Goal: Task Accomplishment & Management: Manage account settings

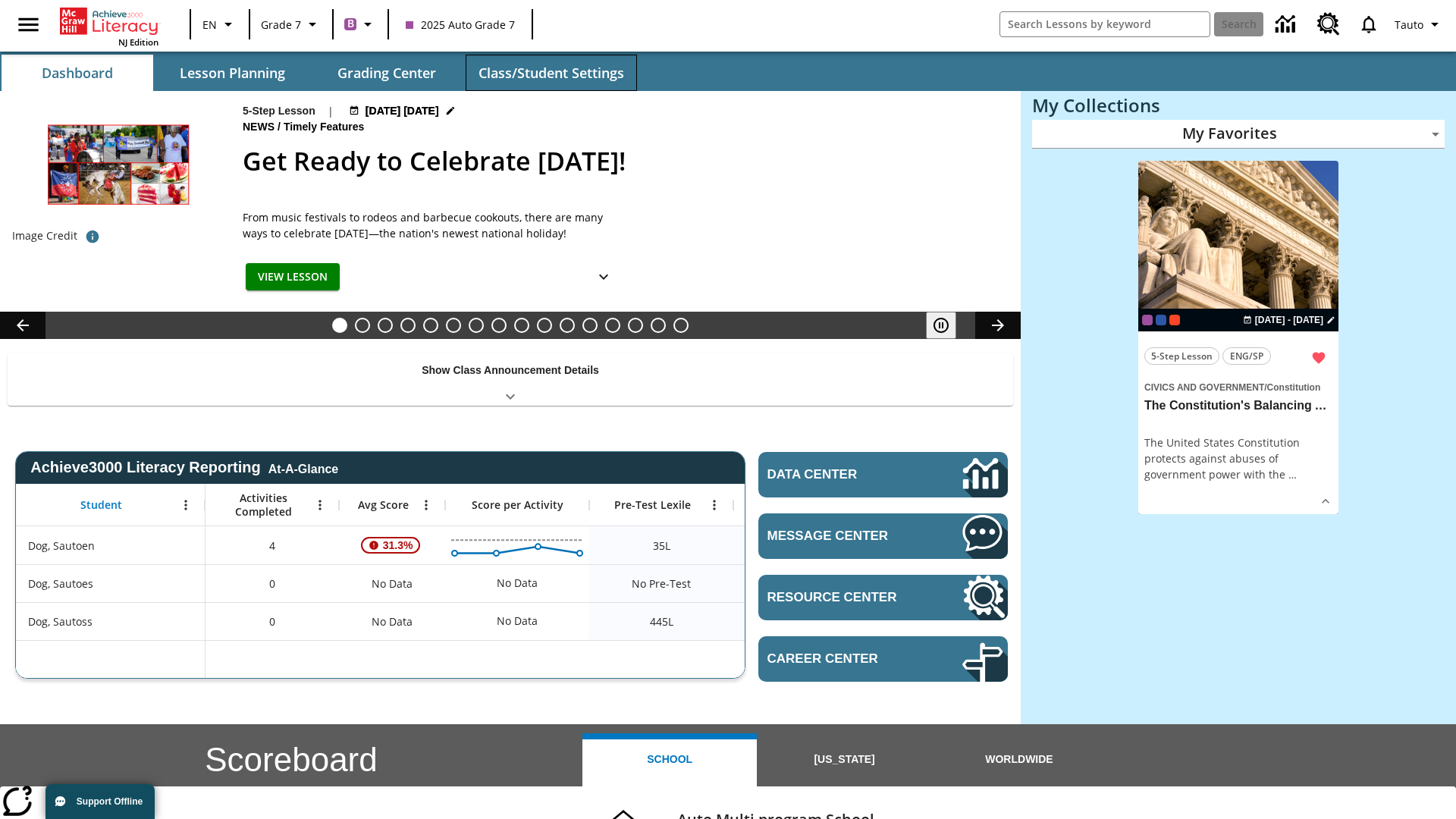
click at [550, 73] on button "Class/Student Settings" at bounding box center [550, 73] width 171 height 36
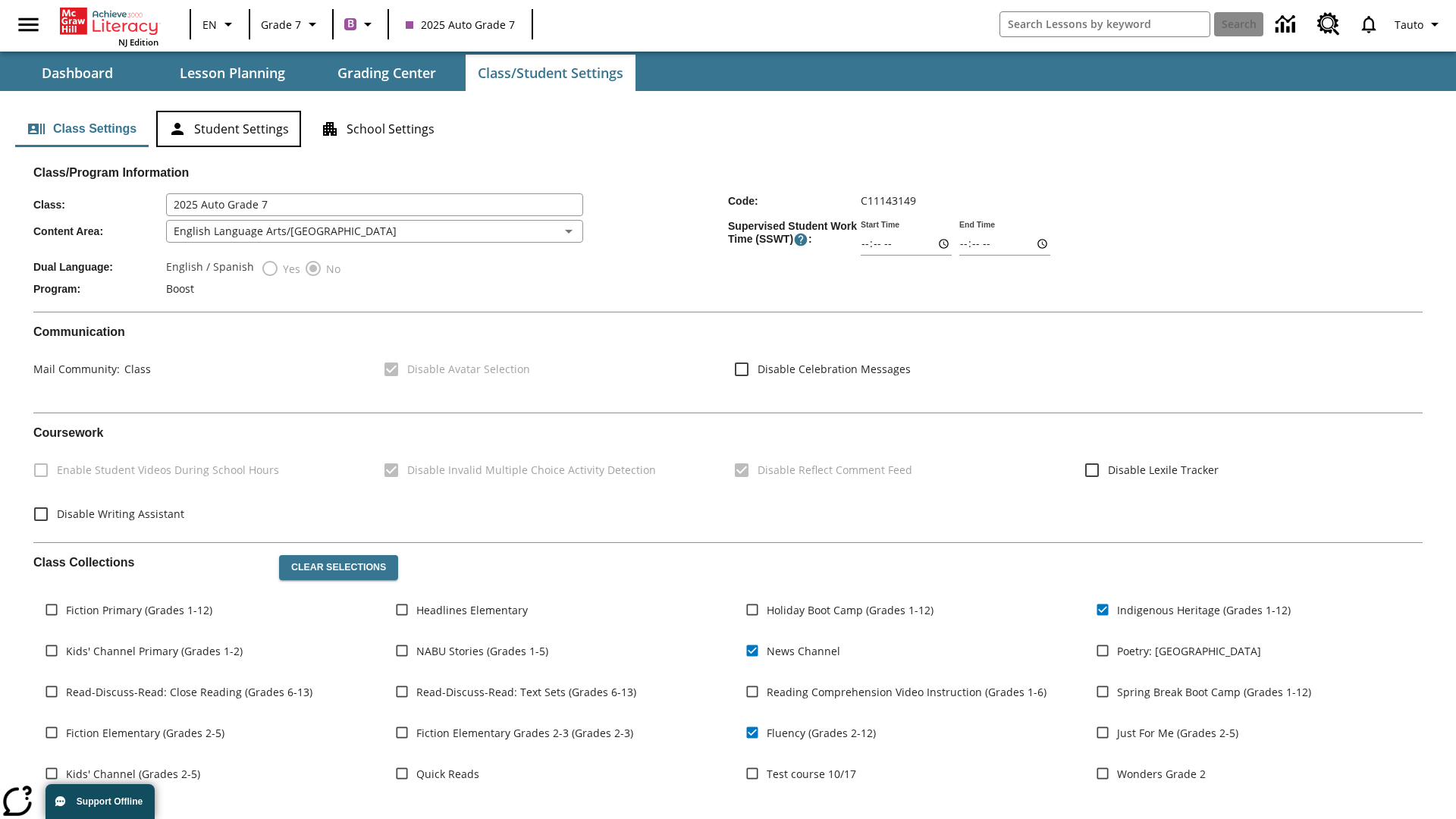
click at [228, 129] on button "Student Settings" at bounding box center [228, 129] width 145 height 36
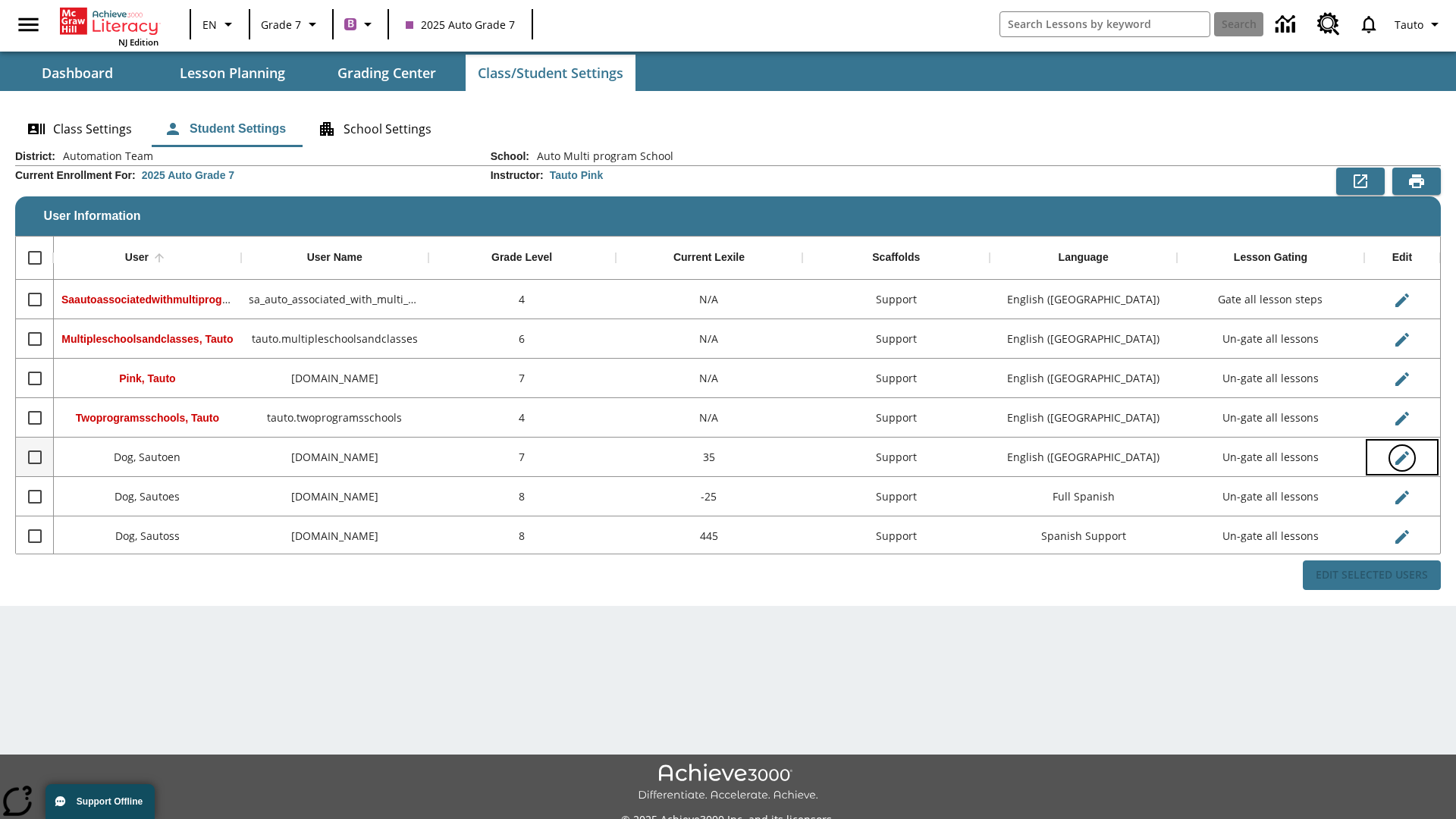
click at [1401, 457] on icon "Edit User" at bounding box center [1401, 458] width 14 height 14
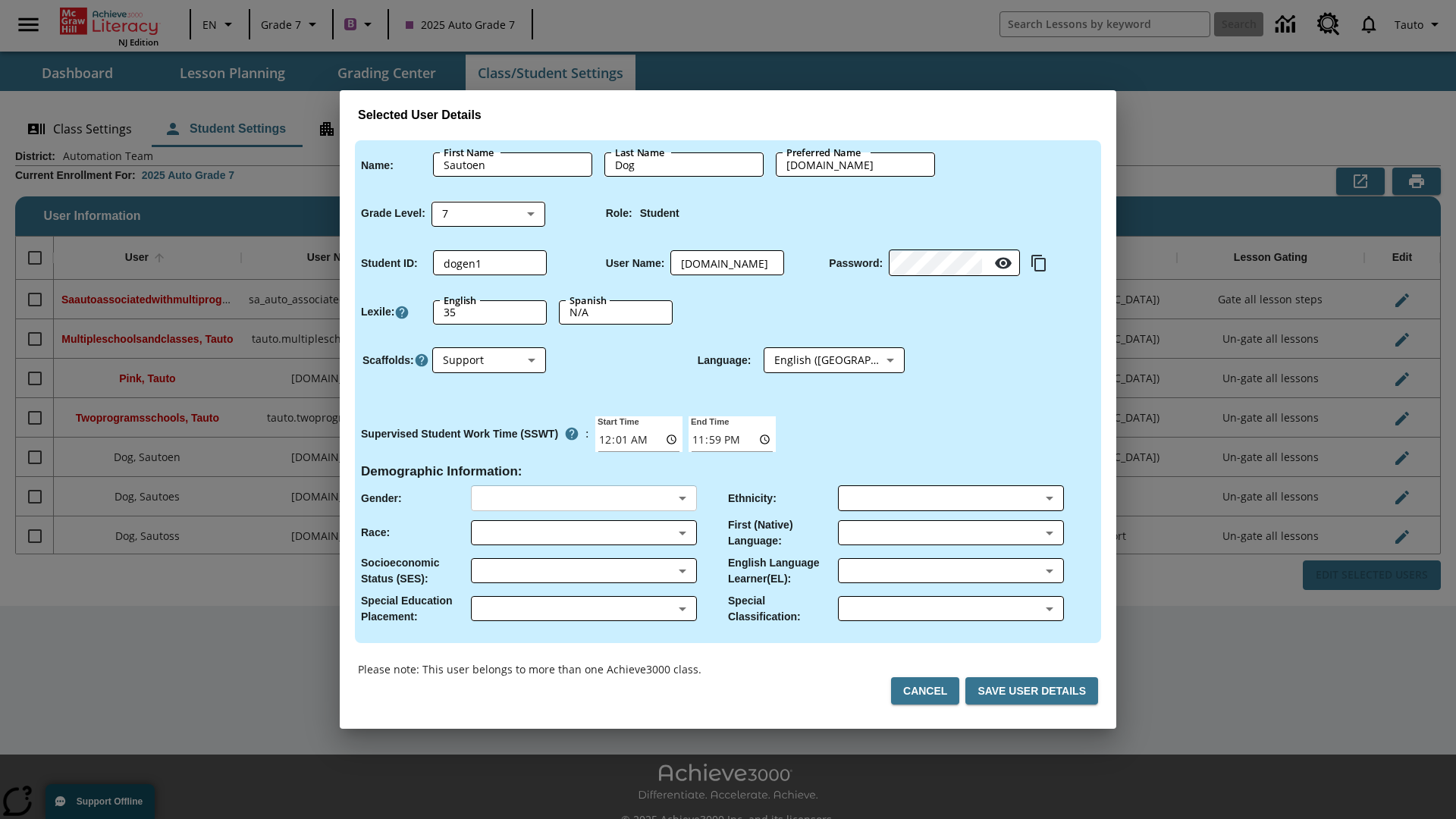
click at [583, 498] on body "Skip to main content NJ Edition EN Grade 7 B 2025 Auto Grade 7 Search 0 Tauto D…" at bounding box center [728, 426] width 1456 height 852
click at [583, 532] on body "Skip to main content NJ Edition EN Grade 7 B 2025 Auto Grade 7 Search 0 Tauto D…" at bounding box center [728, 426] width 1456 height 852
click at [583, 570] on body "Skip to main content NJ Edition EN Grade 7 B 2025 Auto Grade 7 Search 0 Tauto D…" at bounding box center [728, 426] width 1456 height 852
click at [583, 608] on body "Skip to main content NJ Edition EN Grade 7 B 2025 Auto Grade 7 Search 0 Tauto D…" at bounding box center [728, 426] width 1456 height 852
click at [950, 498] on body "Skip to main content NJ Edition EN Grade 7 B 2025 Auto Grade 7 Search 0 Tauto D…" at bounding box center [728, 426] width 1456 height 852
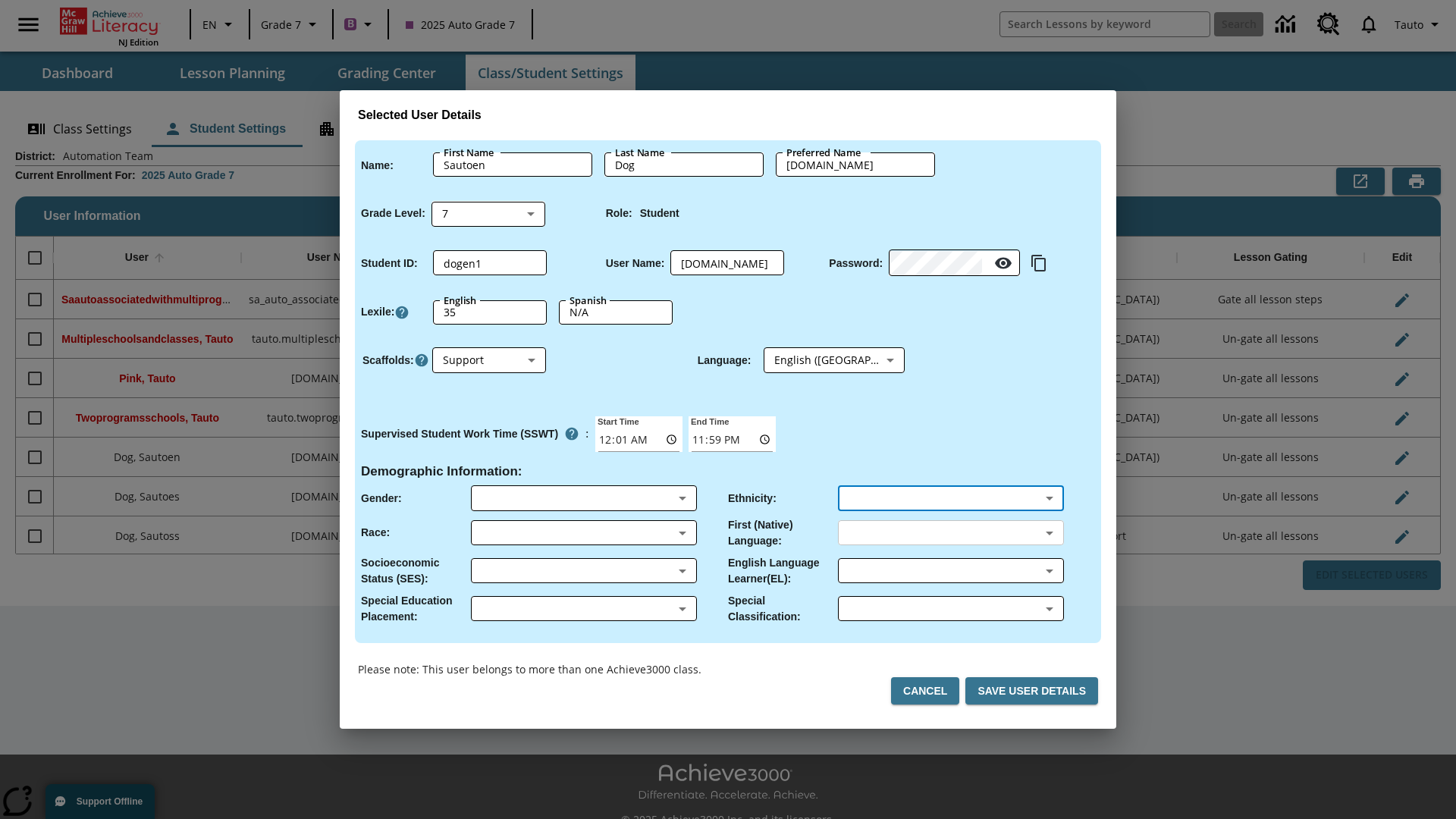
click at [950, 532] on body "Skip to main content NJ Edition EN Grade 7 B 2025 Auto Grade 7 Search 0 Tauto D…" at bounding box center [728, 426] width 1456 height 852
click at [950, 570] on body "Skip to main content NJ Edition EN Grade 7 B 2025 Auto Grade 7 Search 0 Tauto D…" at bounding box center [728, 426] width 1456 height 852
click at [950, 608] on body "Skip to main content NJ Edition EN Grade 7 B 2025 Auto Grade 7 Search 0 Tauto D…" at bounding box center [728, 426] width 1456 height 852
